Goal: Check status: Check status

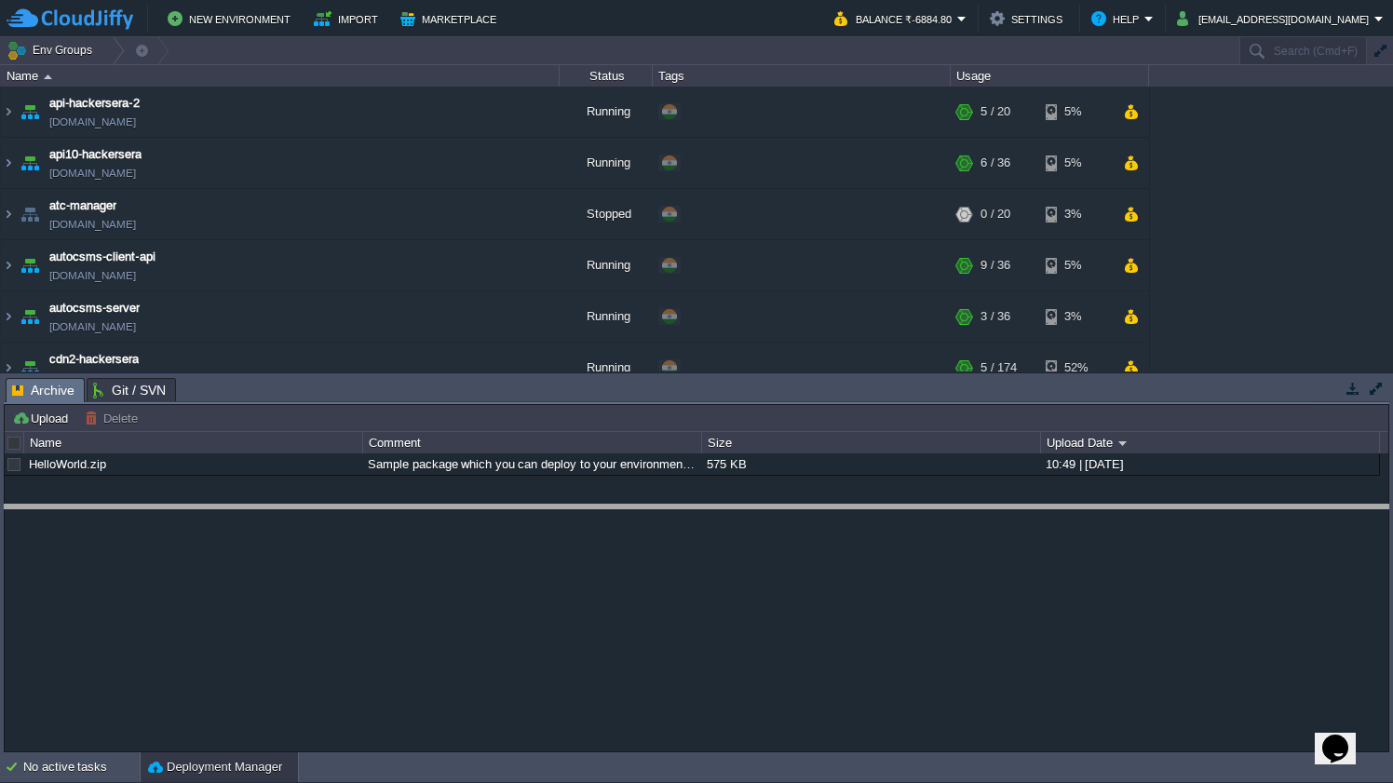
drag, startPoint x: 626, startPoint y: 384, endPoint x: 613, endPoint y: 511, distance: 128.3
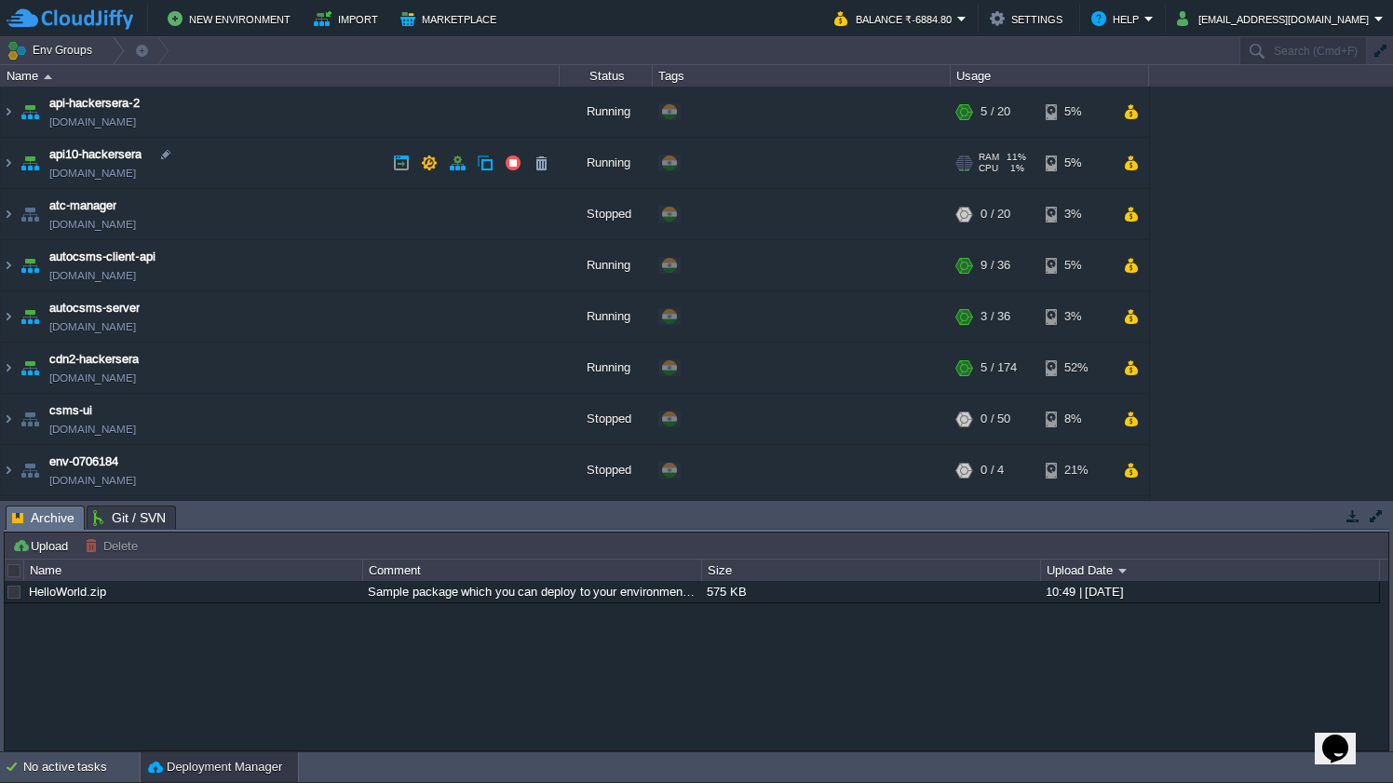
click at [244, 154] on td "api10-hackersera [DOMAIN_NAME]" at bounding box center [280, 163] width 559 height 51
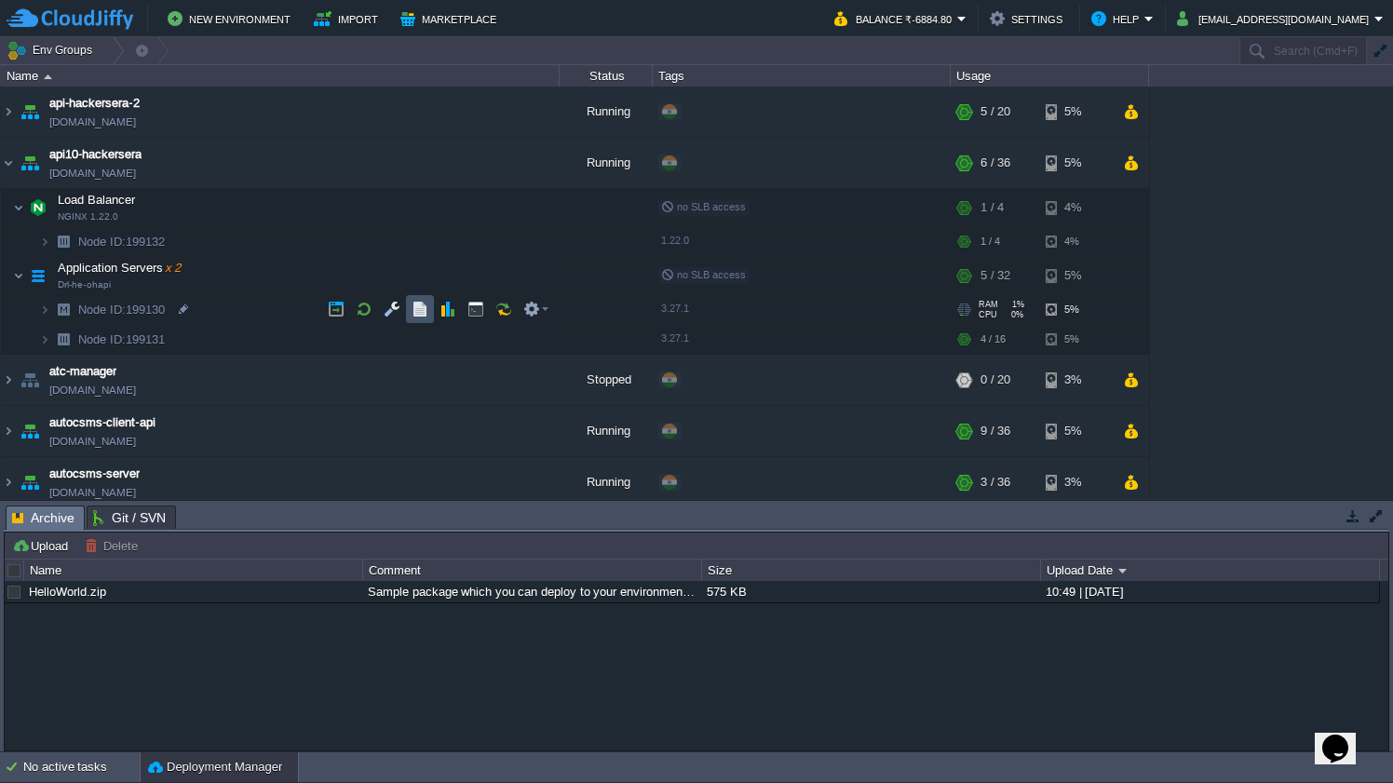
click at [416, 318] on button "button" at bounding box center [420, 309] width 17 height 17
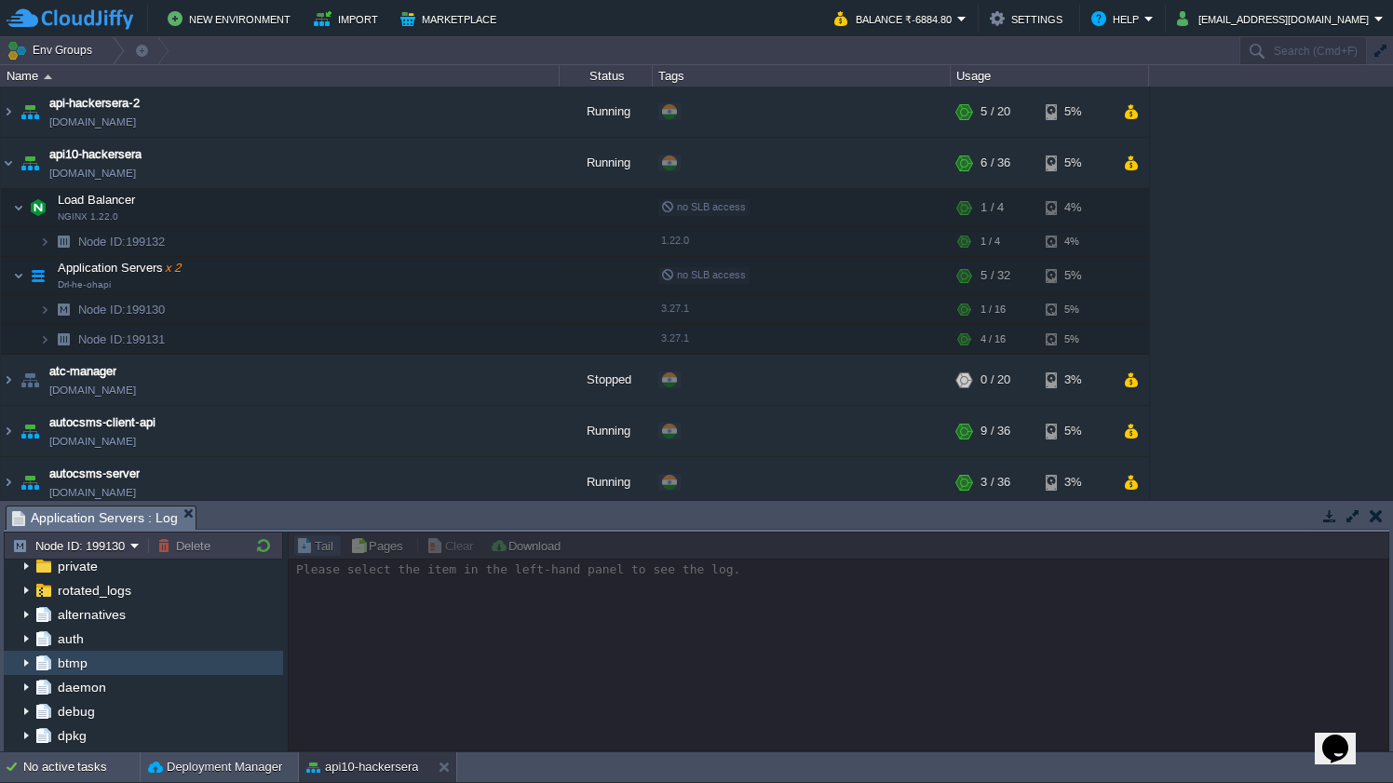
scroll to position [342, 0]
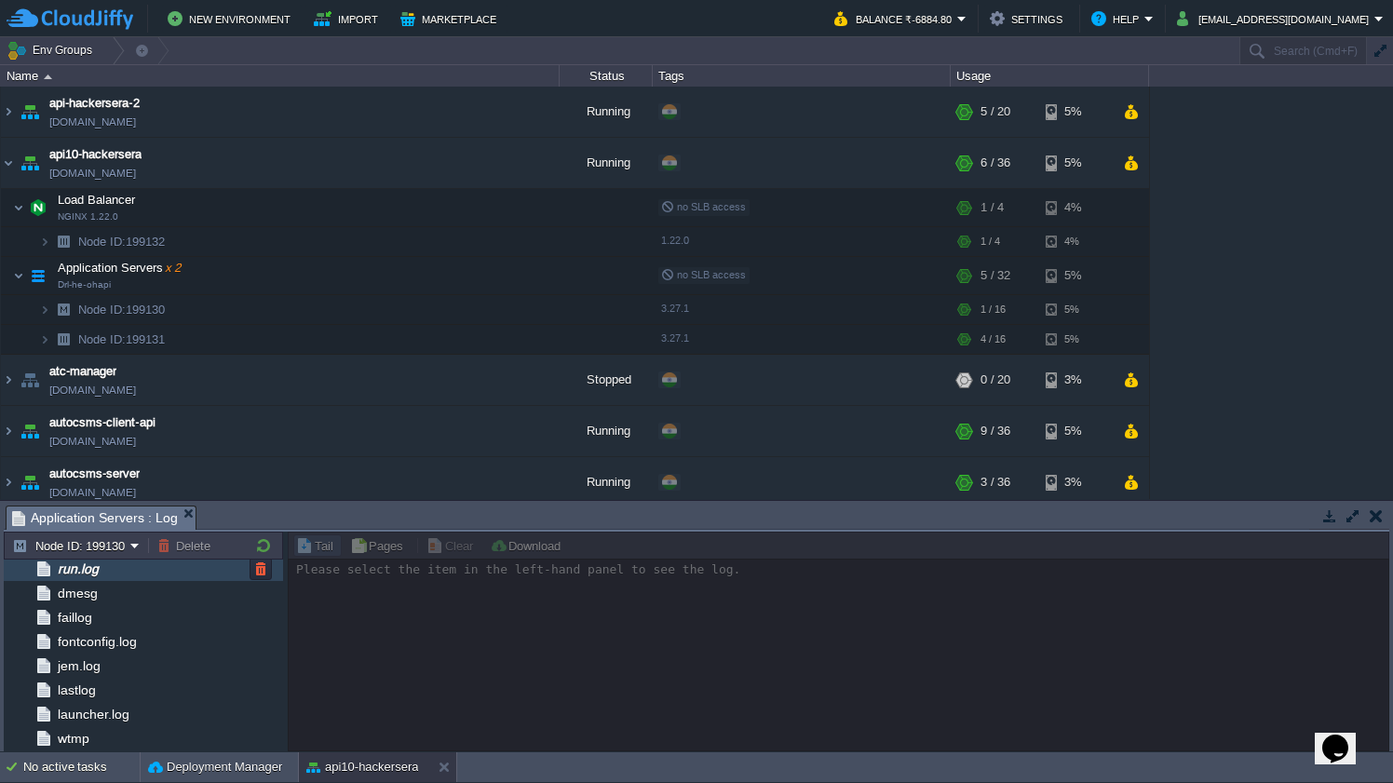
click at [158, 576] on div "run.log" at bounding box center [143, 569] width 279 height 24
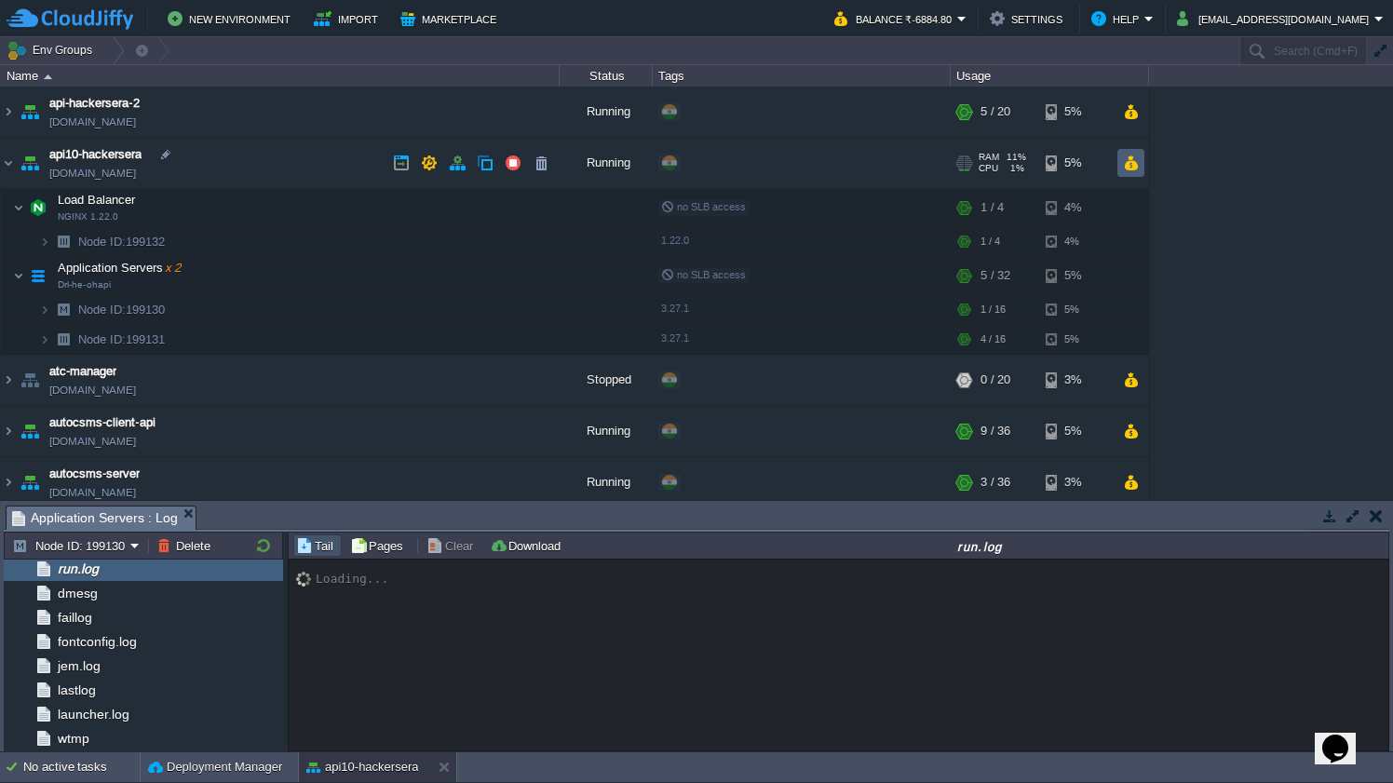
click at [1136, 169] on button "button" at bounding box center [1131, 163] width 16 height 17
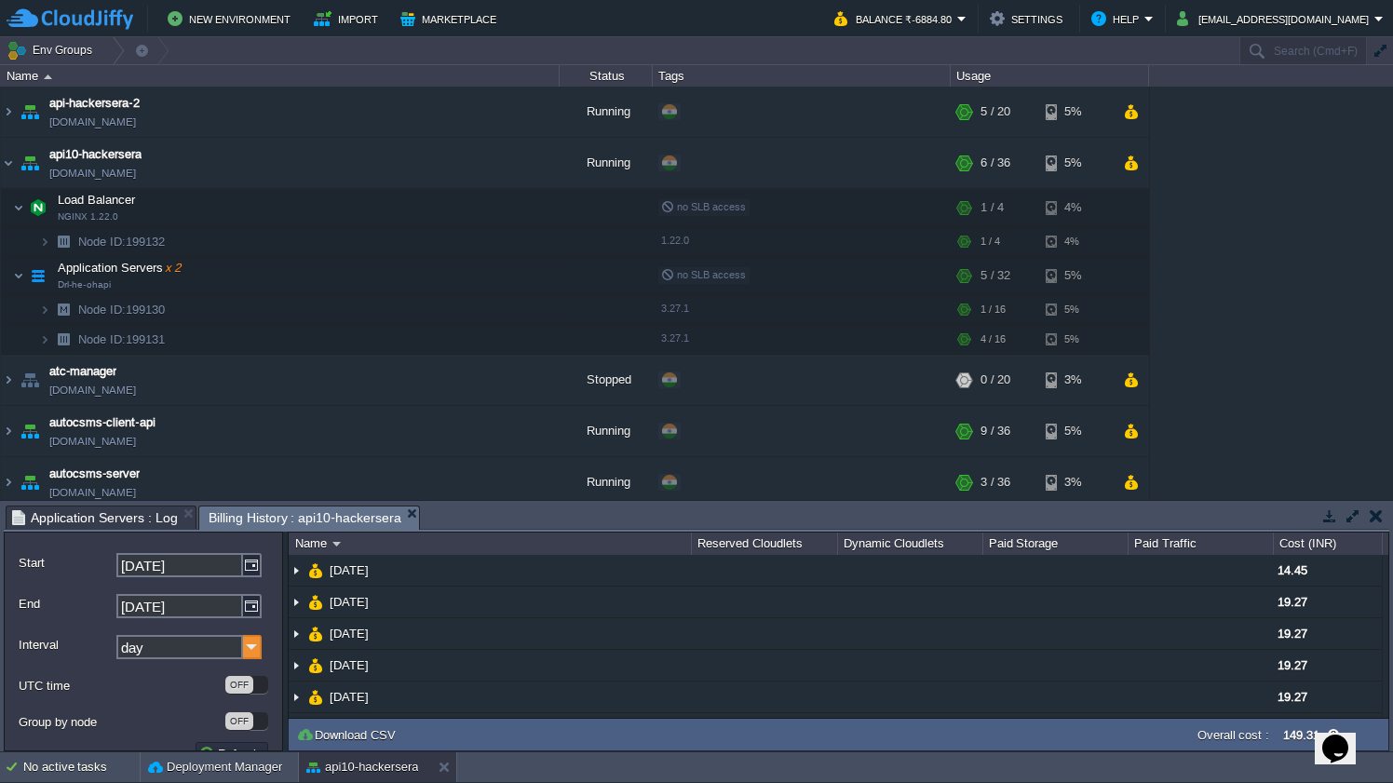
click at [249, 644] on img at bounding box center [252, 647] width 19 height 24
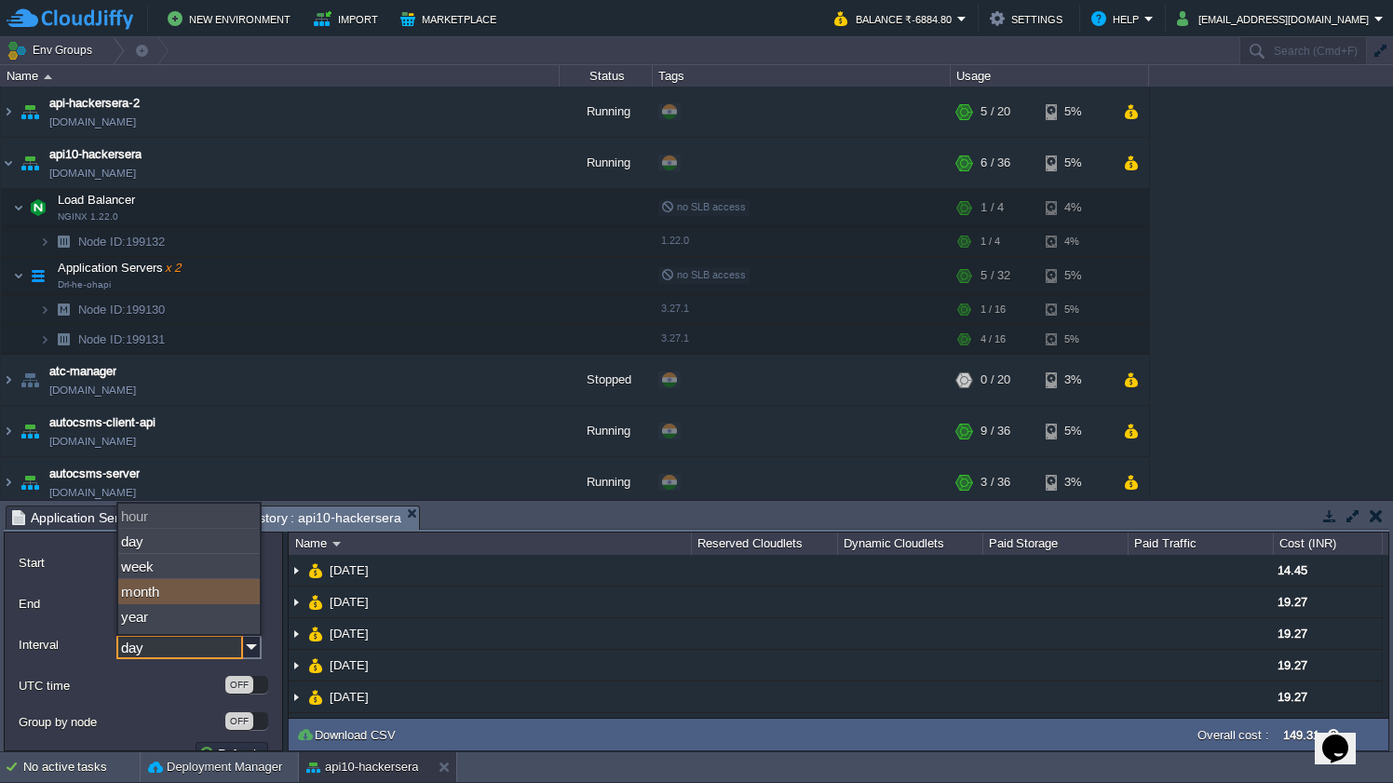
click at [189, 604] on div "month" at bounding box center [189, 591] width 142 height 25
type input "month"
click at [249, 565] on img at bounding box center [252, 565] width 19 height 24
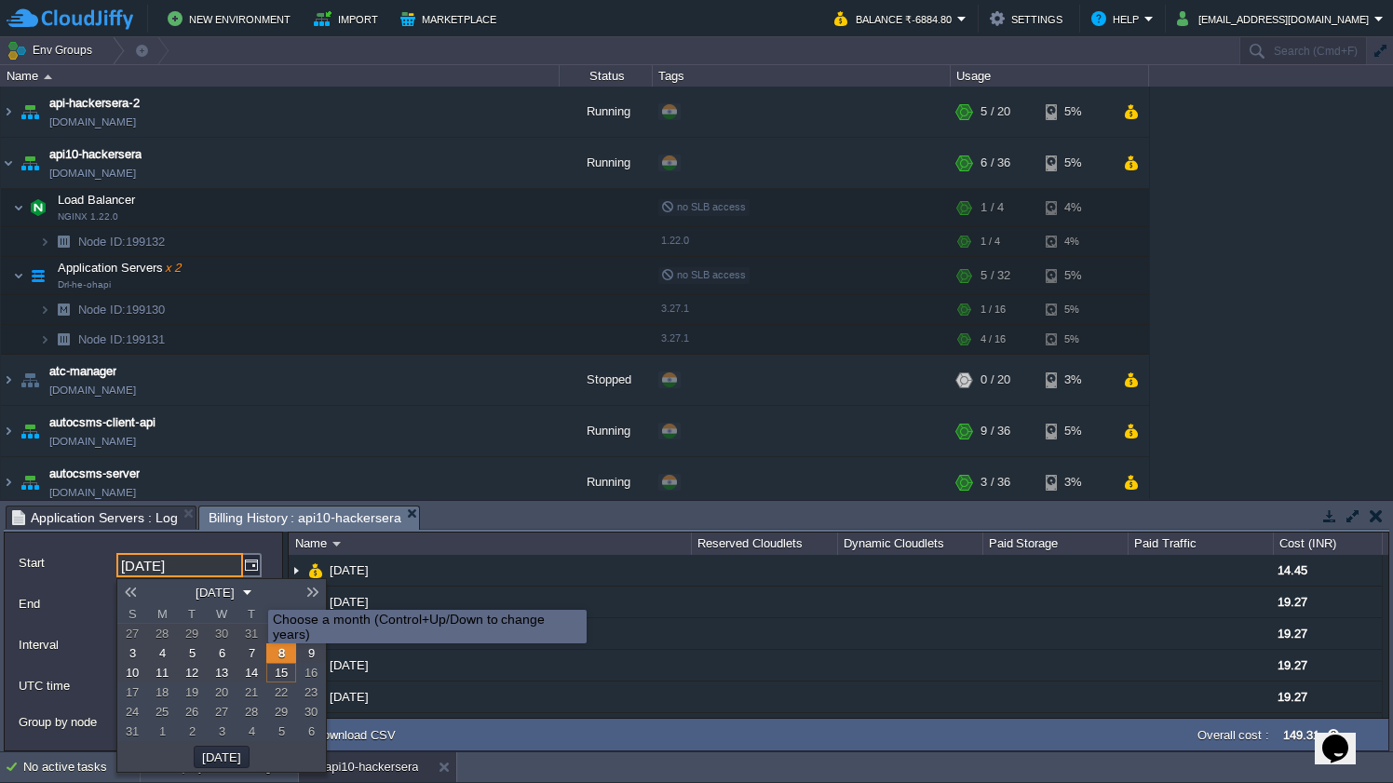
click at [237, 591] on button "[DATE]" at bounding box center [215, 592] width 50 height 17
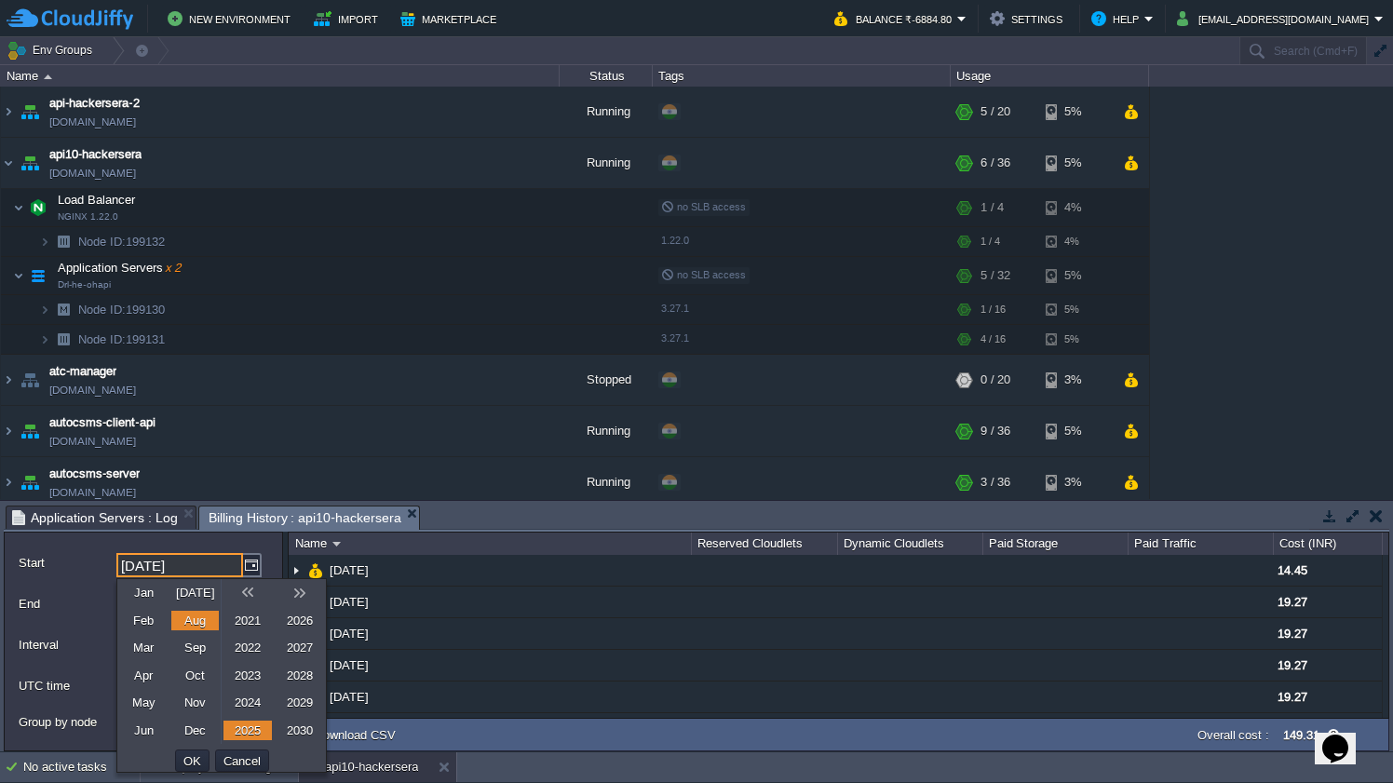
click at [256, 706] on link "2024" at bounding box center [248, 703] width 48 height 20
click at [227, 543] on form "Start [DATE] End [DATE] Interval month UTC time OFF Group by node OFF Refresh" at bounding box center [143, 642] width 279 height 220
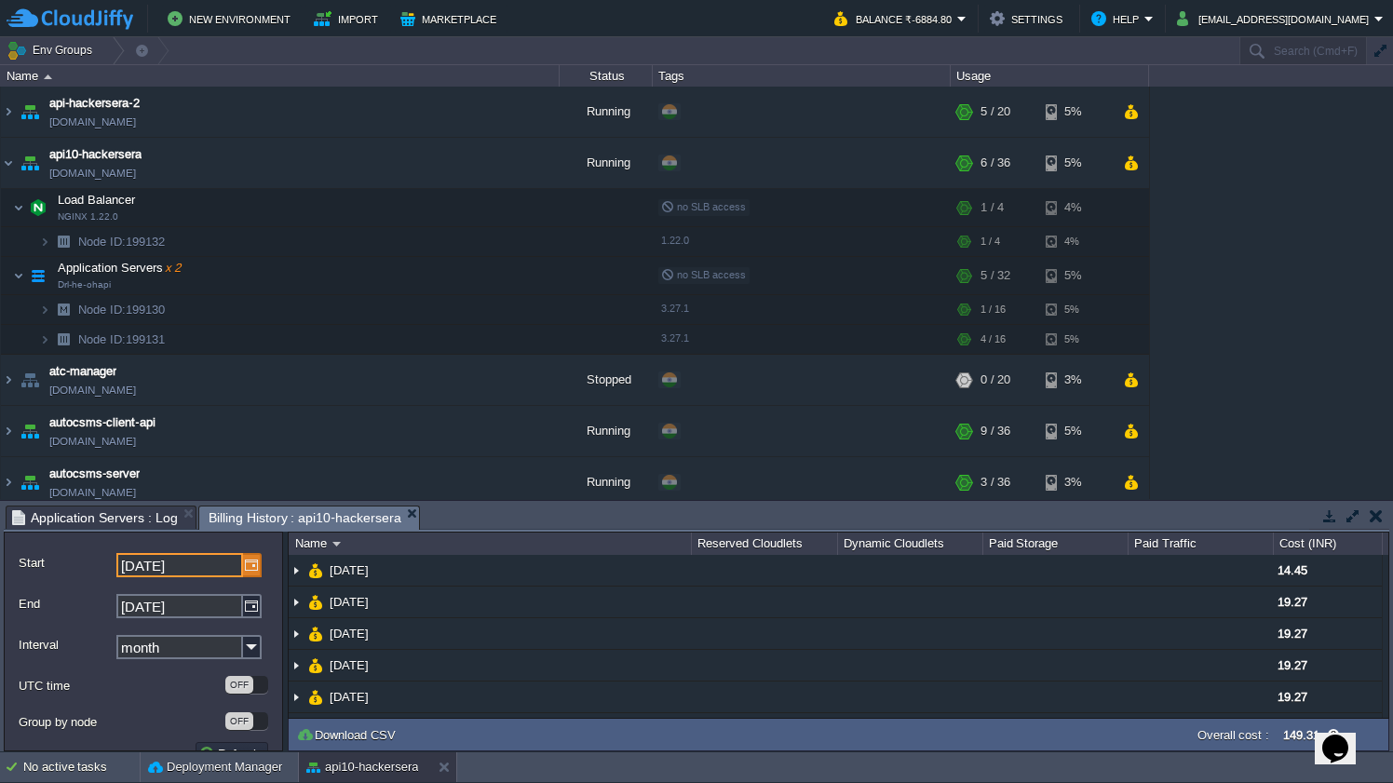
click at [256, 565] on img at bounding box center [252, 565] width 19 height 24
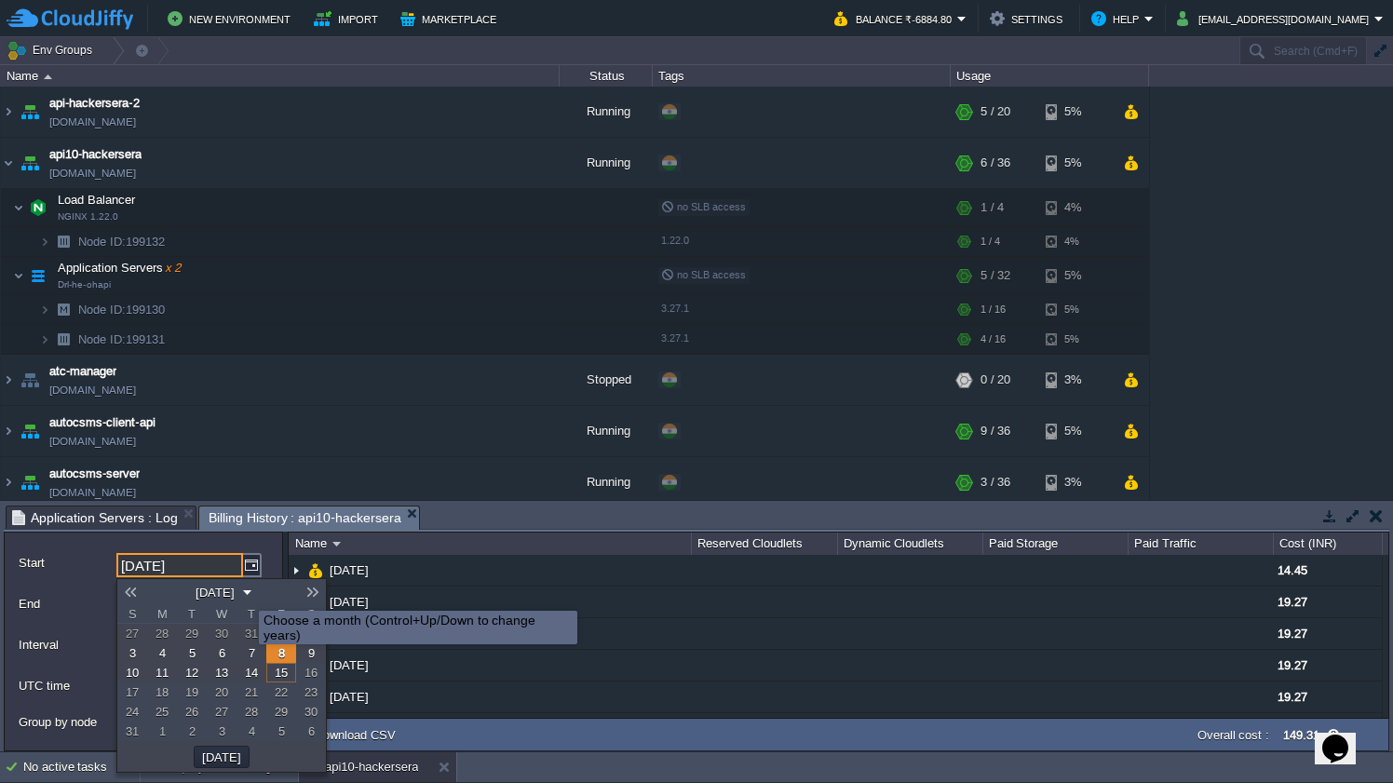
click at [235, 594] on button "[DATE]" at bounding box center [215, 592] width 50 height 17
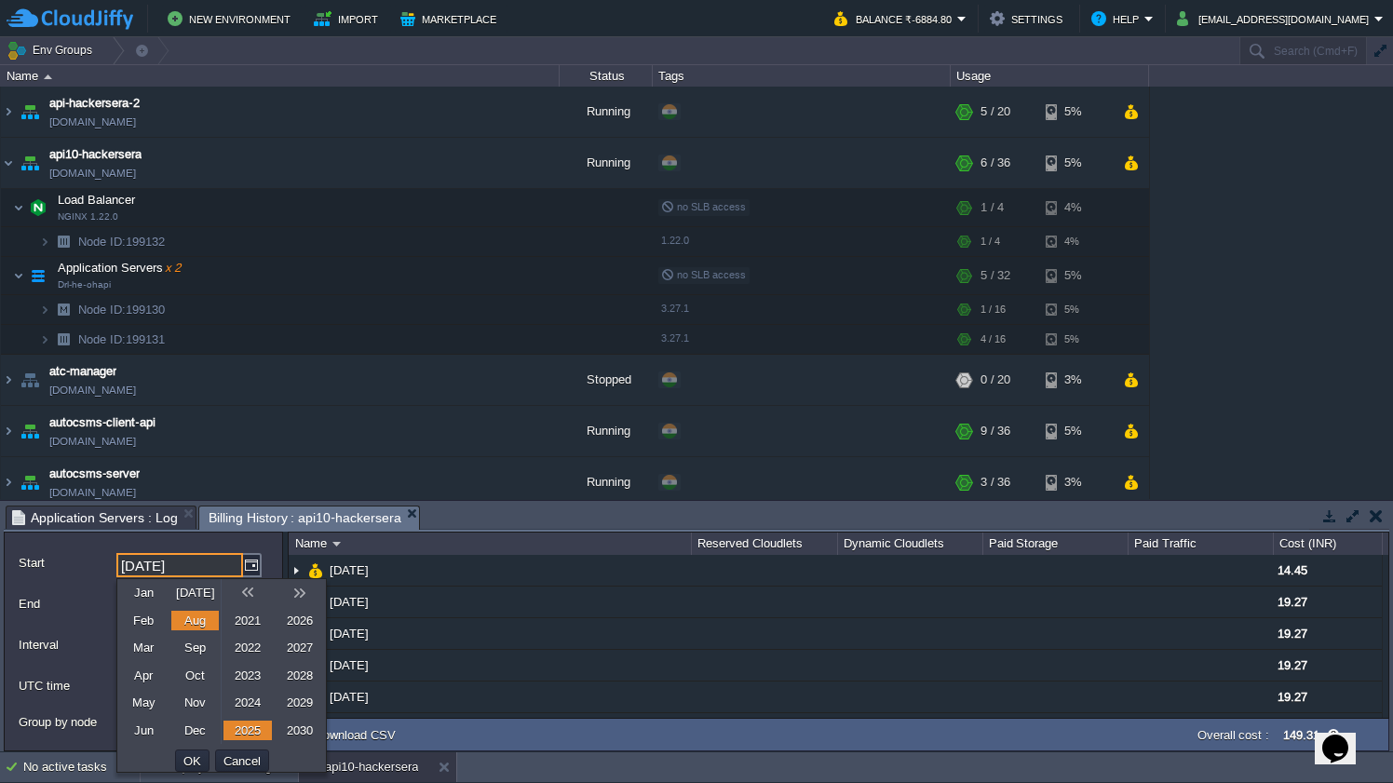
click at [150, 598] on link "Jan" at bounding box center [143, 593] width 48 height 20
click at [187, 757] on button "OK" at bounding box center [192, 760] width 29 height 17
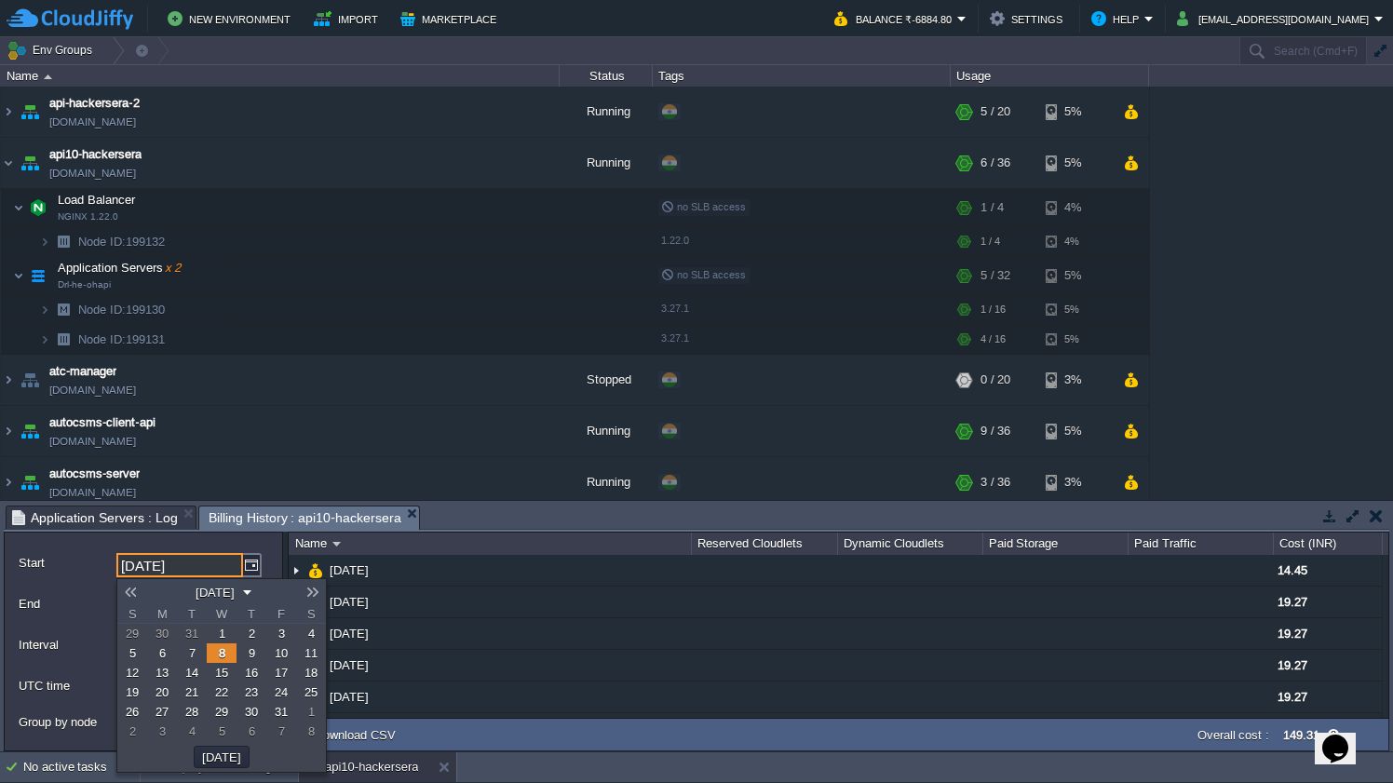
click at [222, 631] on span "1" at bounding box center [222, 634] width 7 height 14
type input "[DATE]"
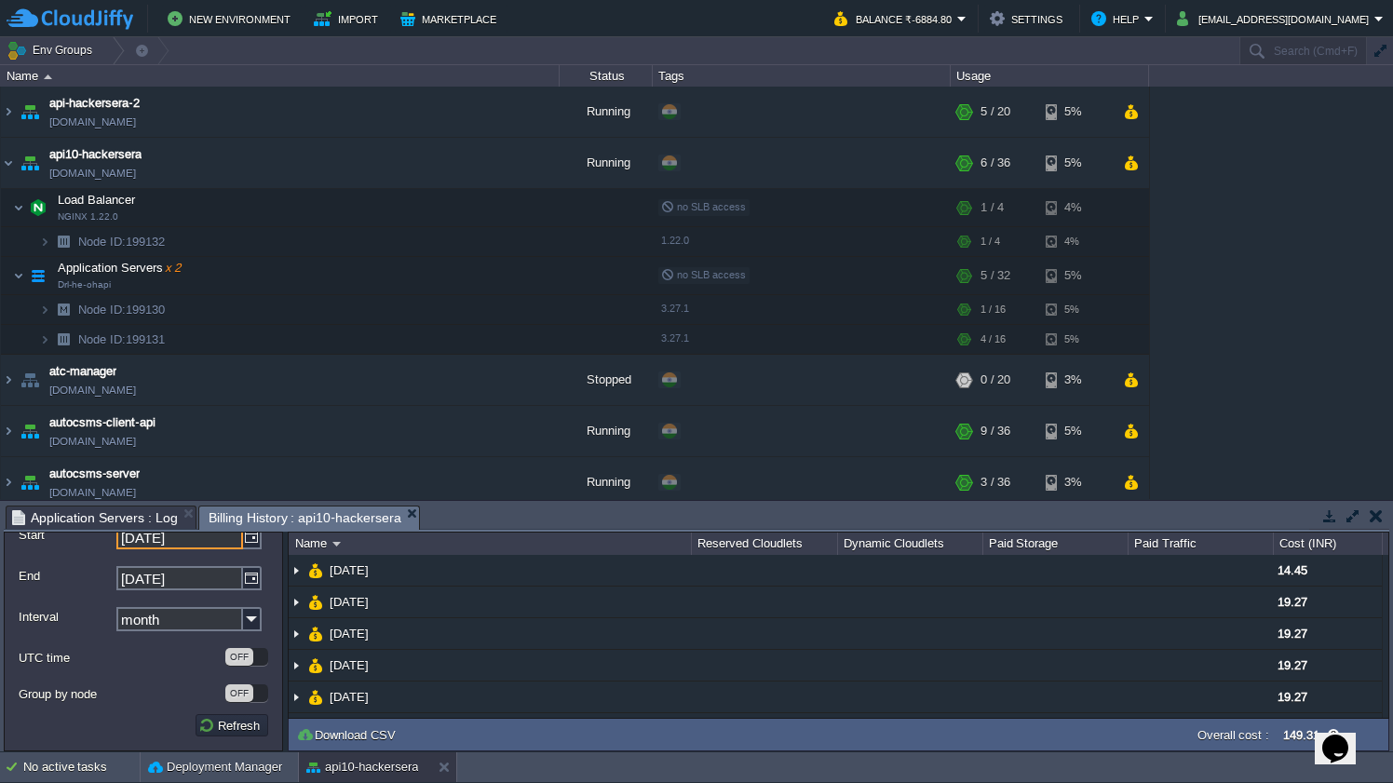
scroll to position [29, 0]
click at [209, 730] on button "Refresh" at bounding box center [231, 725] width 67 height 17
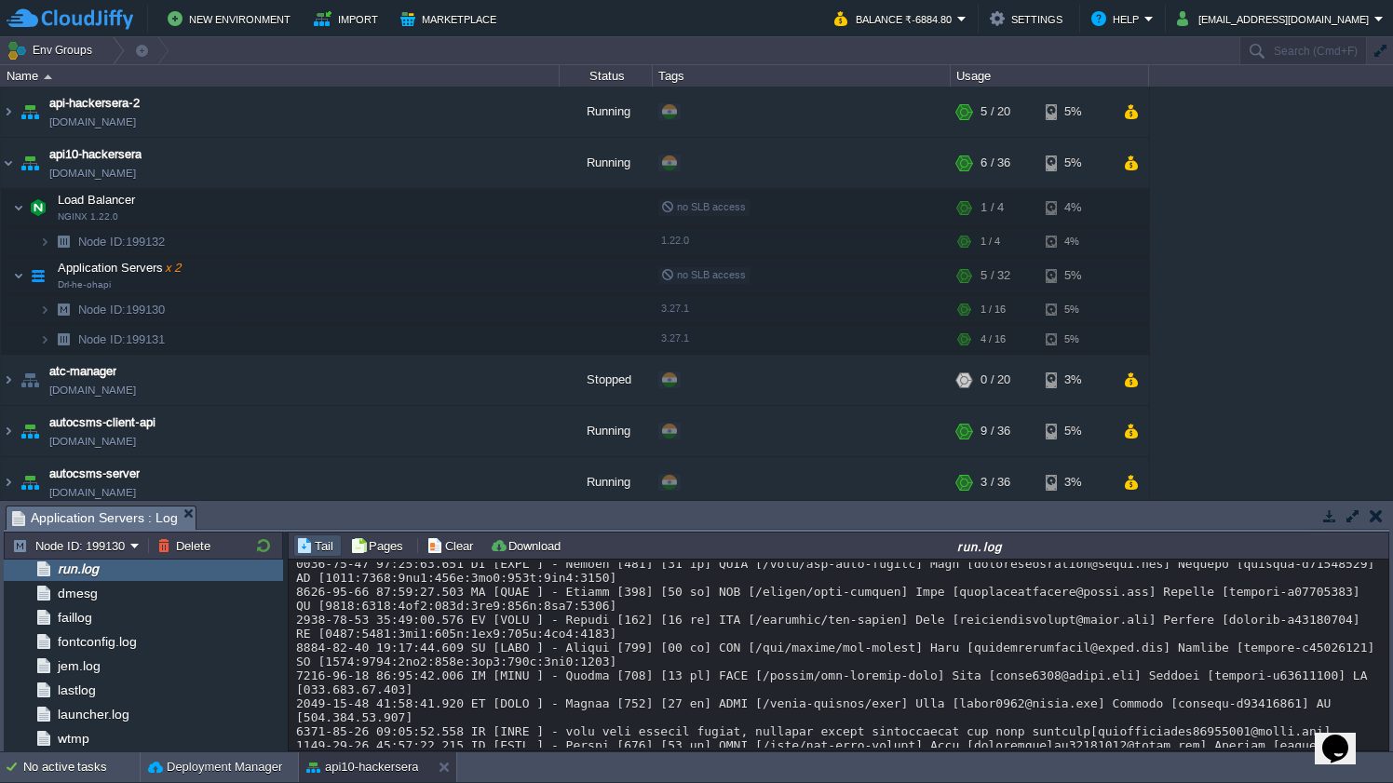
scroll to position [20500, 0]
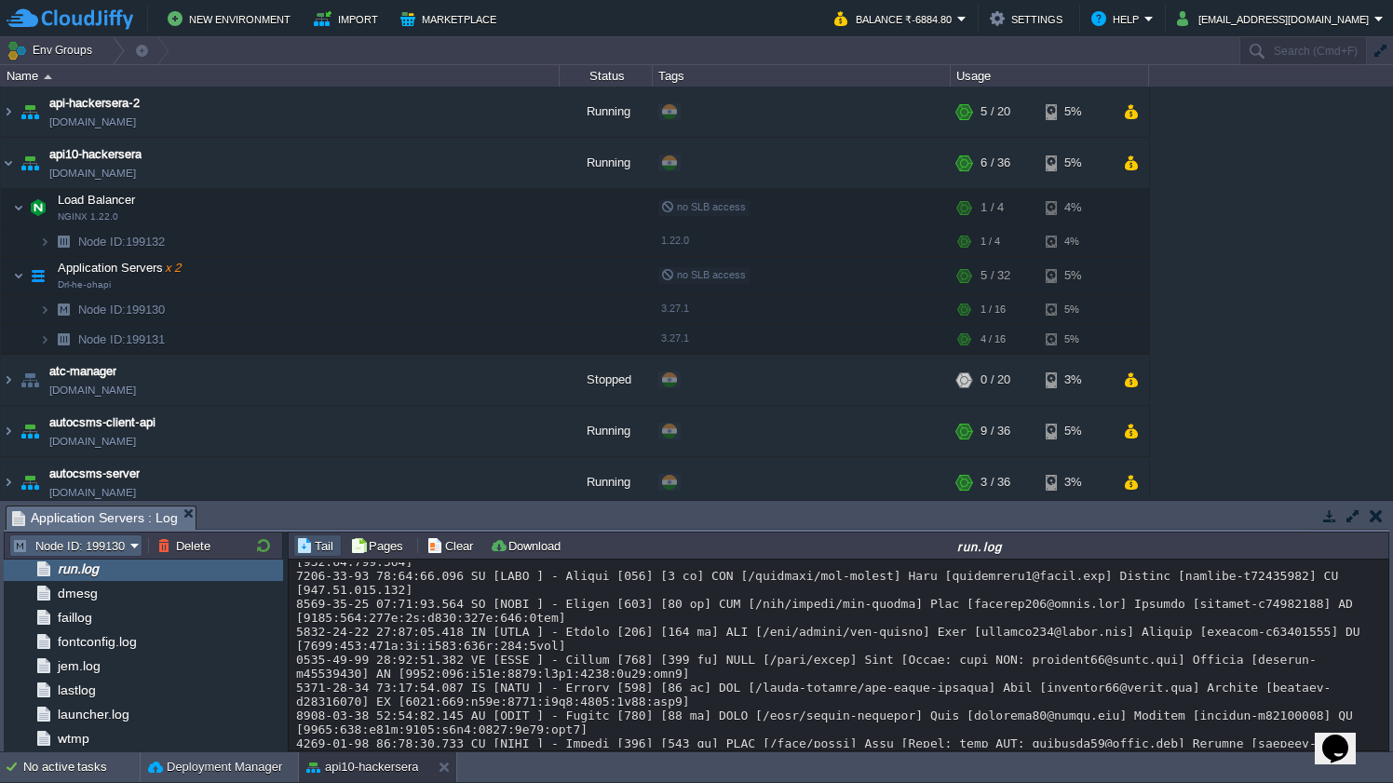
click at [111, 549] on button "Node ID: 199130" at bounding box center [71, 545] width 118 height 17
click at [102, 577] on span "Node ID: 199130" at bounding box center [79, 571] width 89 height 14
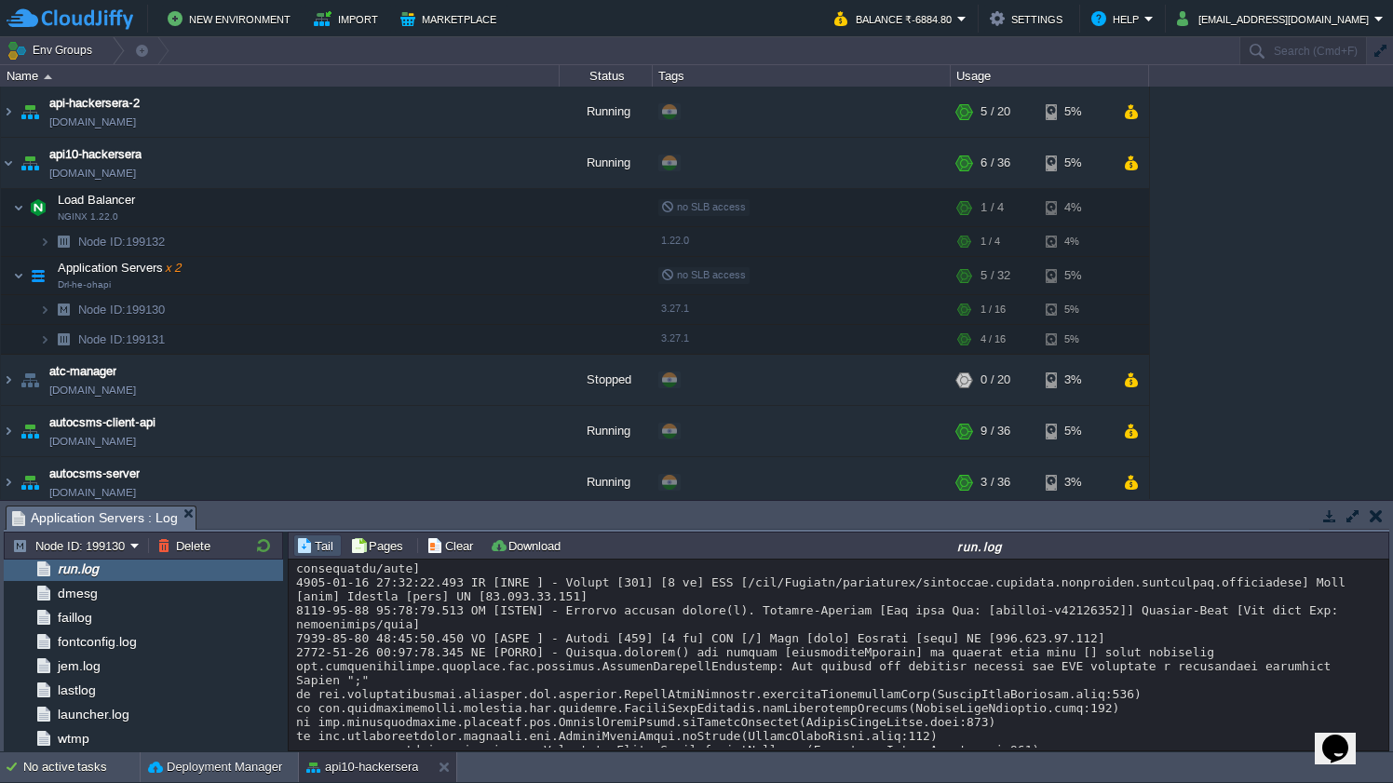
scroll to position [23433, 0]
